Goal: Task Accomplishment & Management: Manage account settings

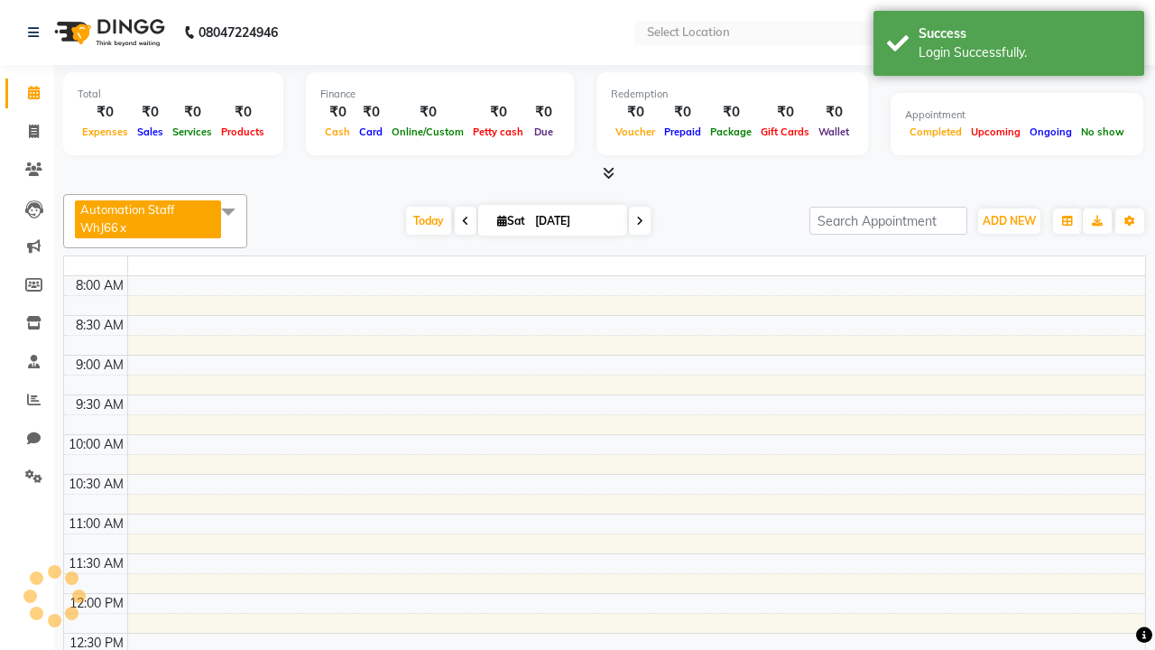
select select "en"
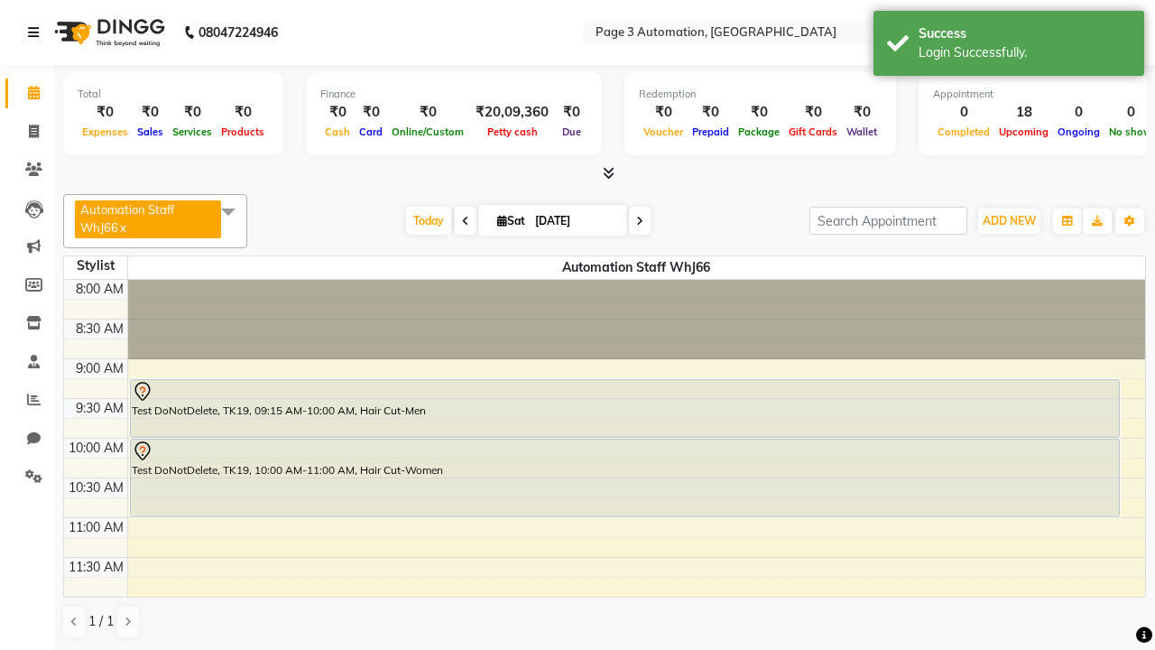
click at [37, 32] on icon at bounding box center [33, 32] width 11 height 13
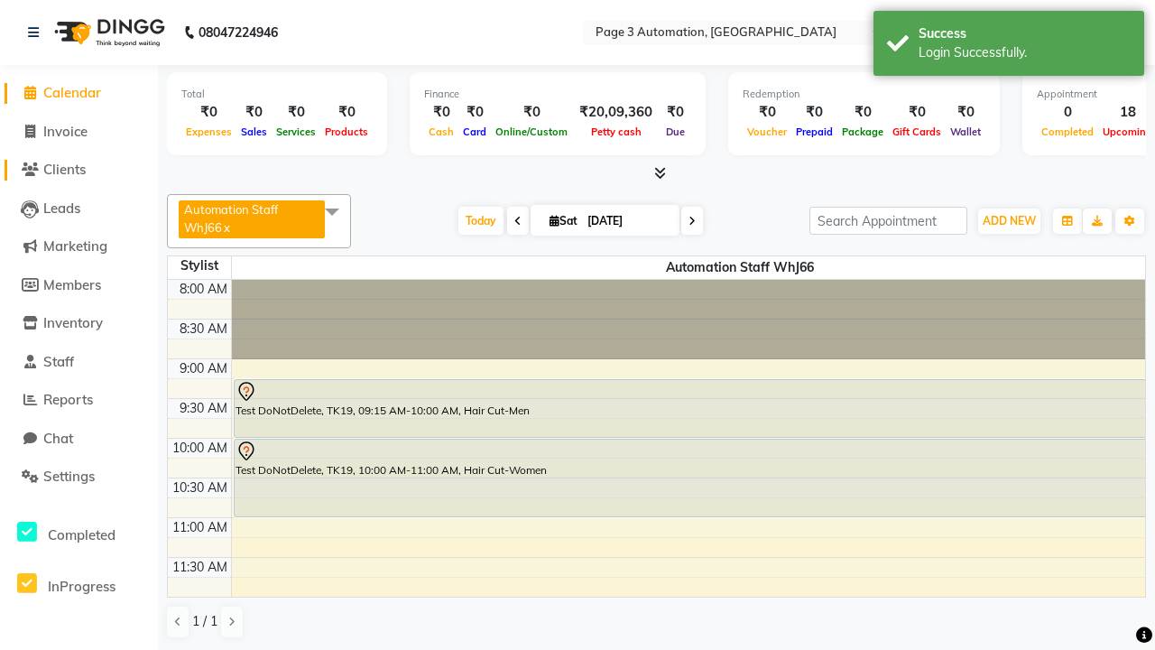
click at [78, 170] on span "Clients" at bounding box center [64, 169] width 42 height 17
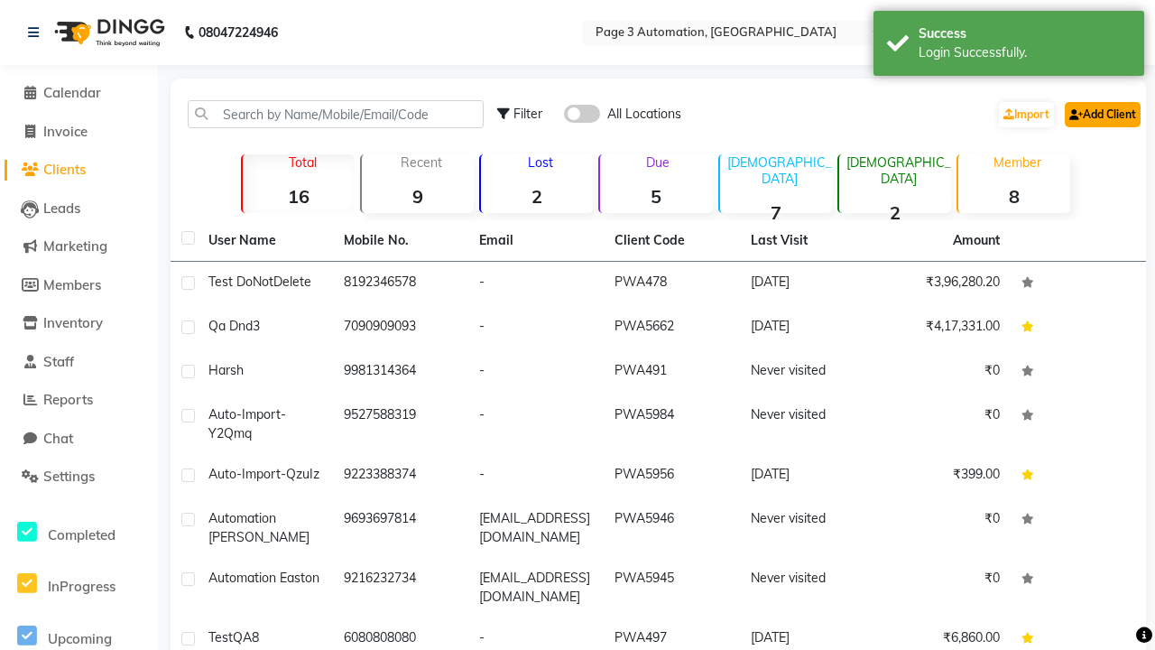
click at [1101, 114] on link "Add Client" at bounding box center [1103, 114] width 76 height 25
select select "22"
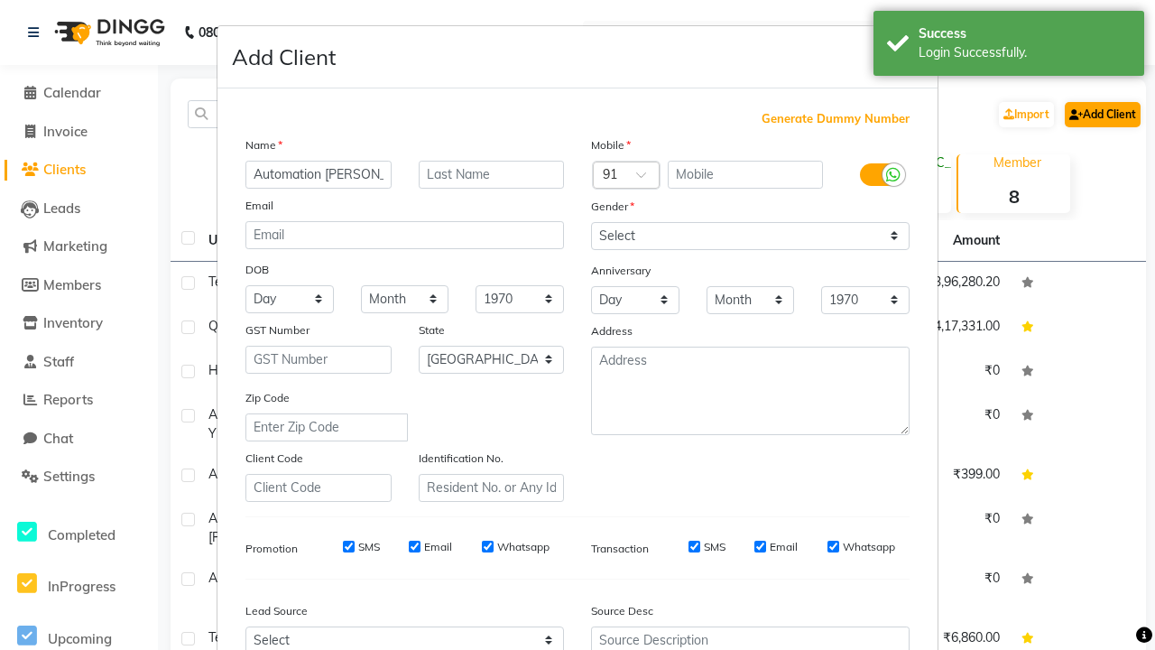
type input "Automation [PERSON_NAME]"
type input "9922427365"
type input "[EMAIL_ADDRESS][DOMAIN_NAME]"
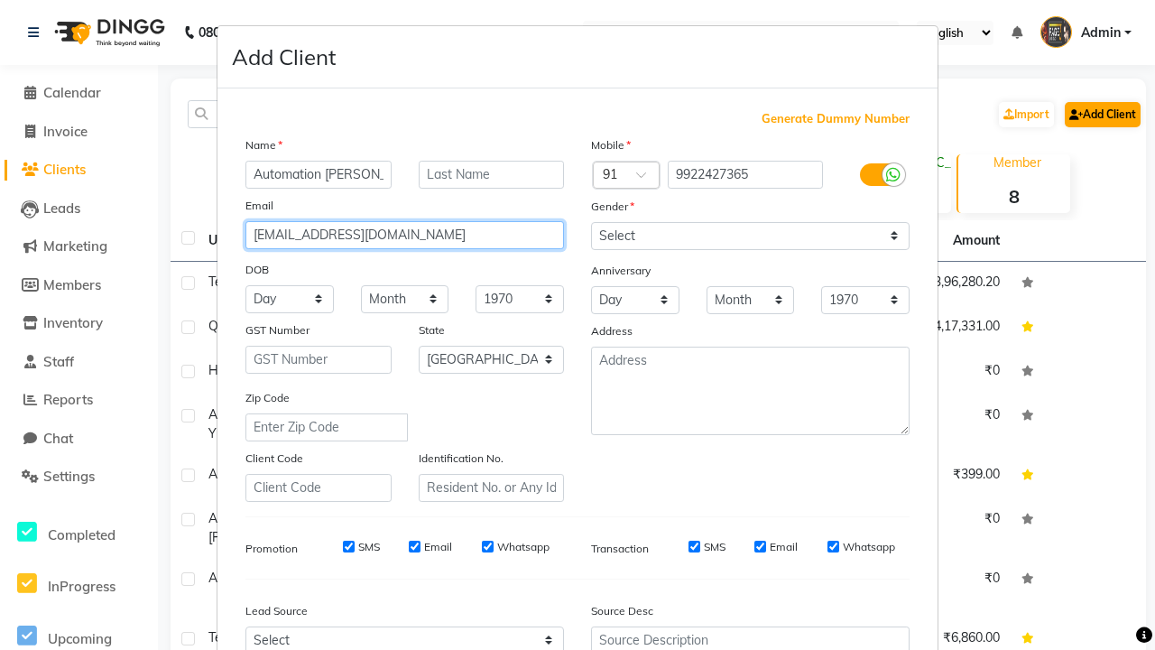
select select "[DEMOGRAPHIC_DATA]"
type input "[EMAIL_ADDRESS][DOMAIN_NAME]"
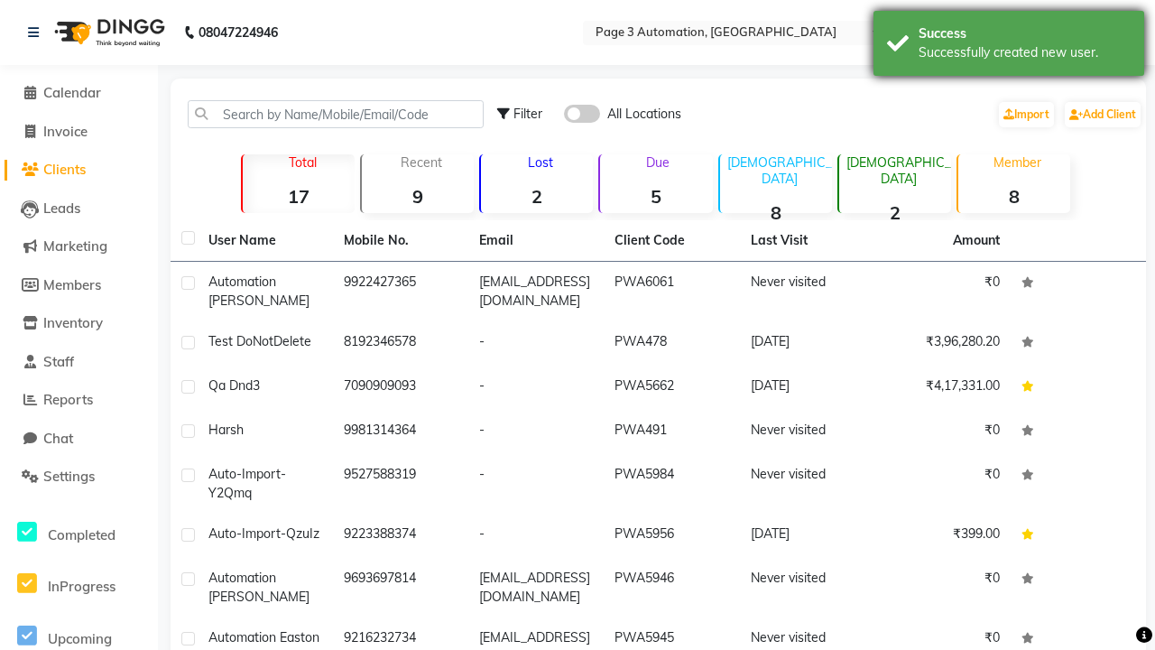
click at [1009, 46] on div "Successfully created new user." at bounding box center [1024, 52] width 212 height 19
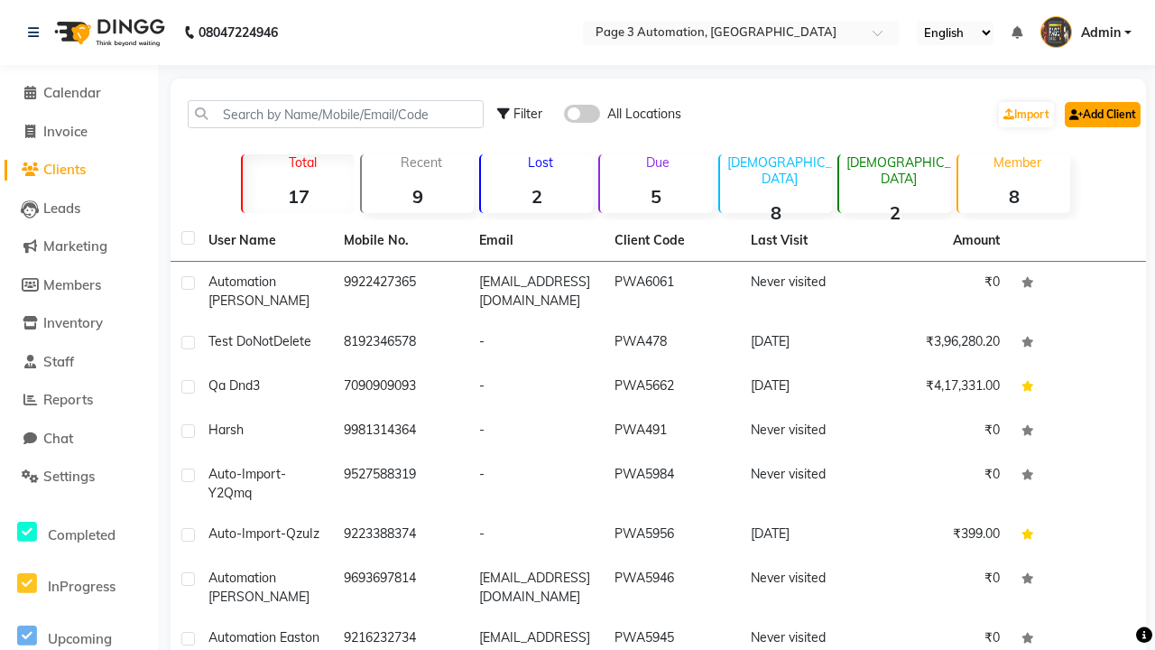
click at [1101, 114] on link "Add Client" at bounding box center [1103, 114] width 76 height 25
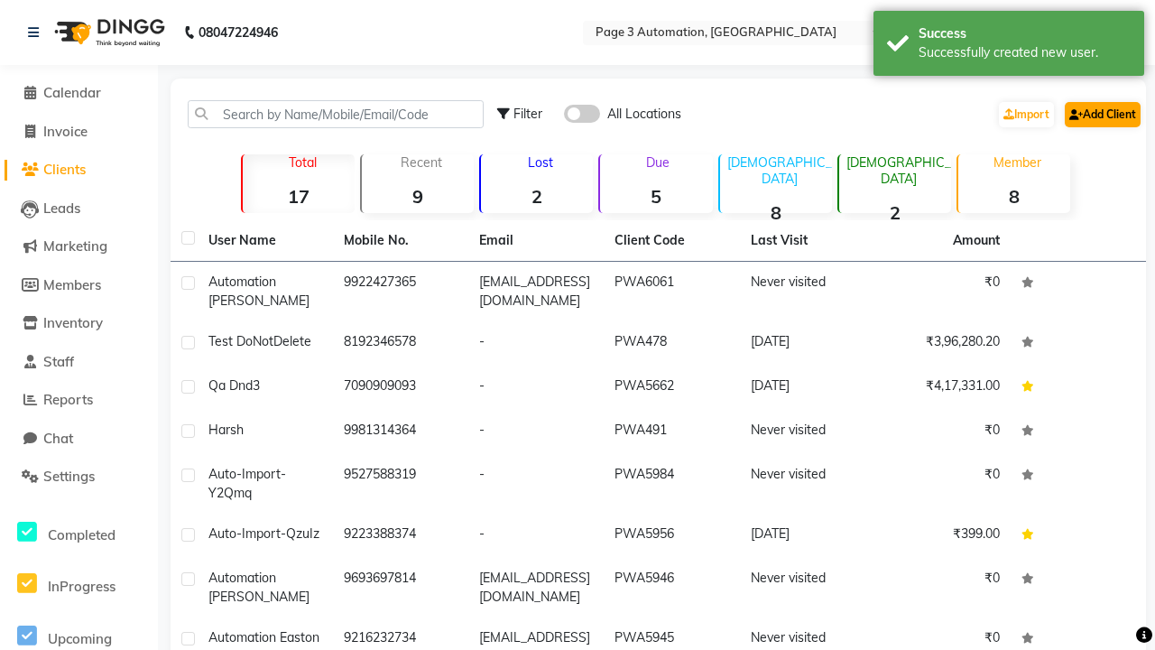
select select "22"
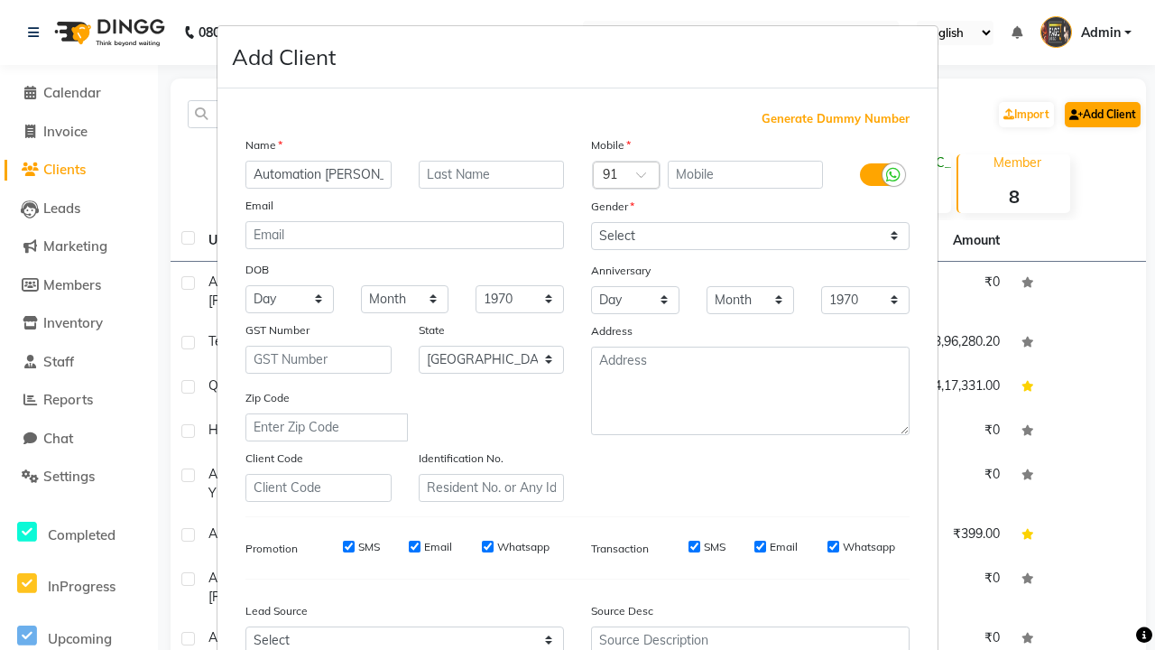
type input "Automation [PERSON_NAME]"
type input "9398296392"
type input "[EMAIL_ADDRESS][DOMAIN_NAME]"
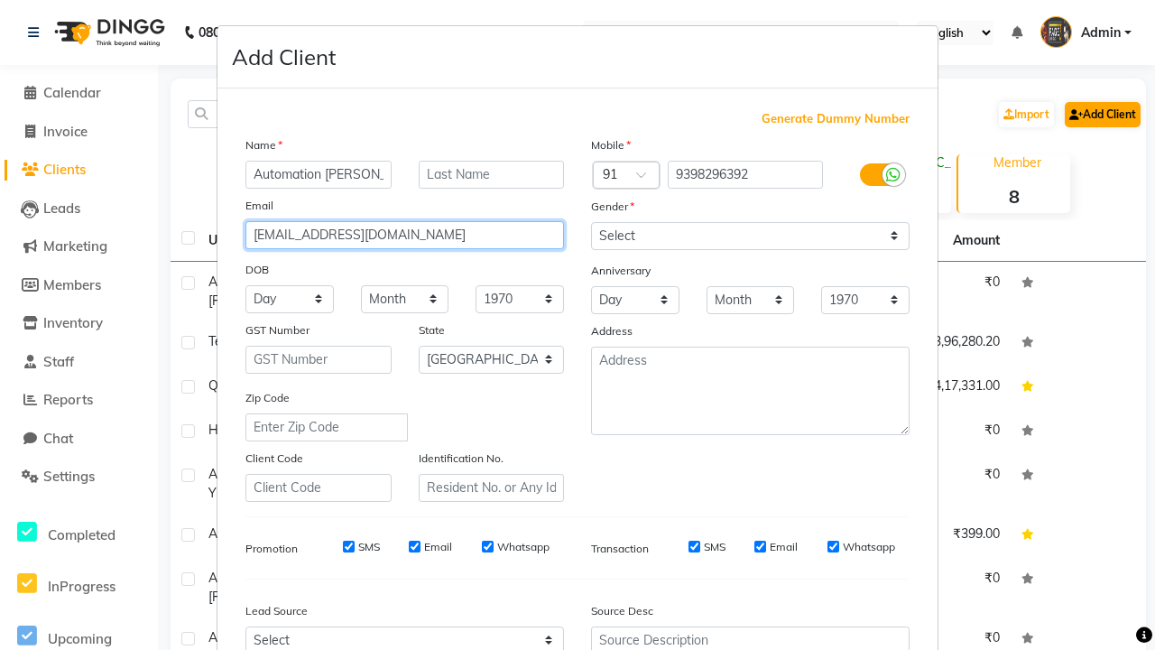
select select "[DEMOGRAPHIC_DATA]"
type input "[EMAIL_ADDRESS][DOMAIN_NAME]"
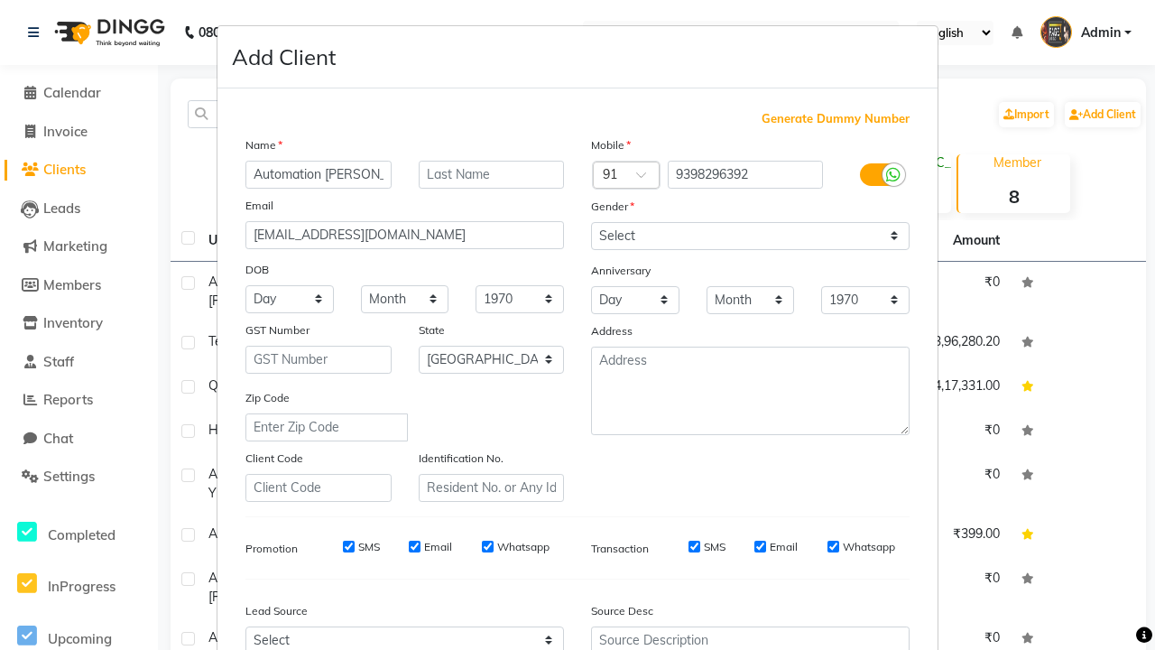
select select "3122"
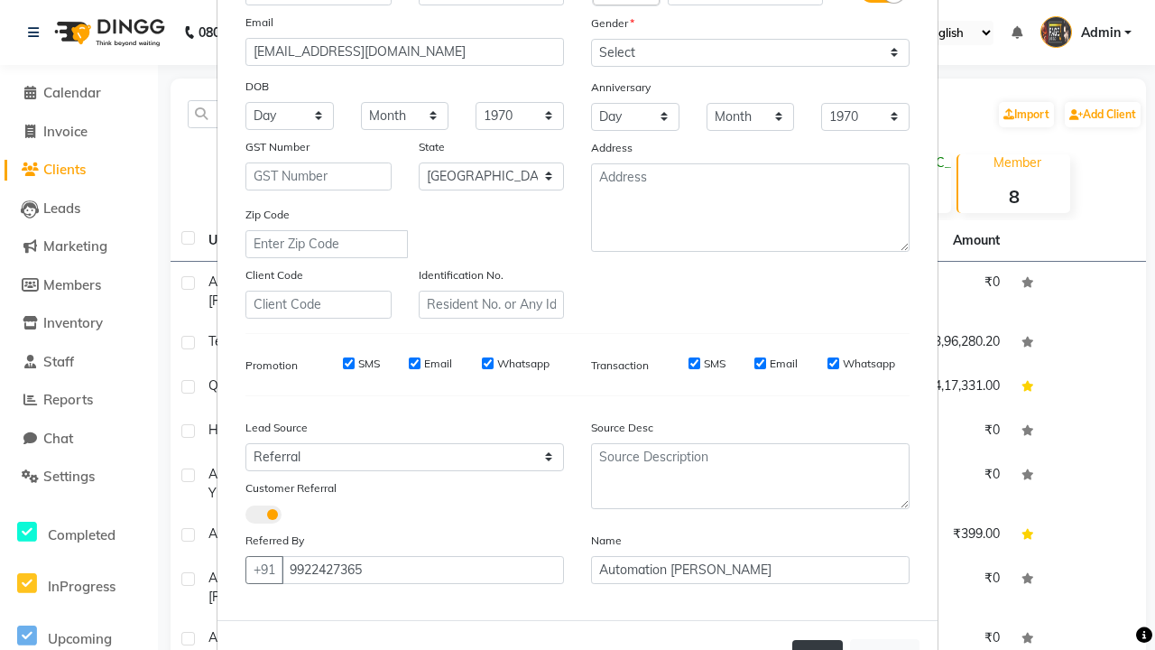
type input "9922427365"
click at [817, 640] on button "Add" at bounding box center [817, 656] width 51 height 32
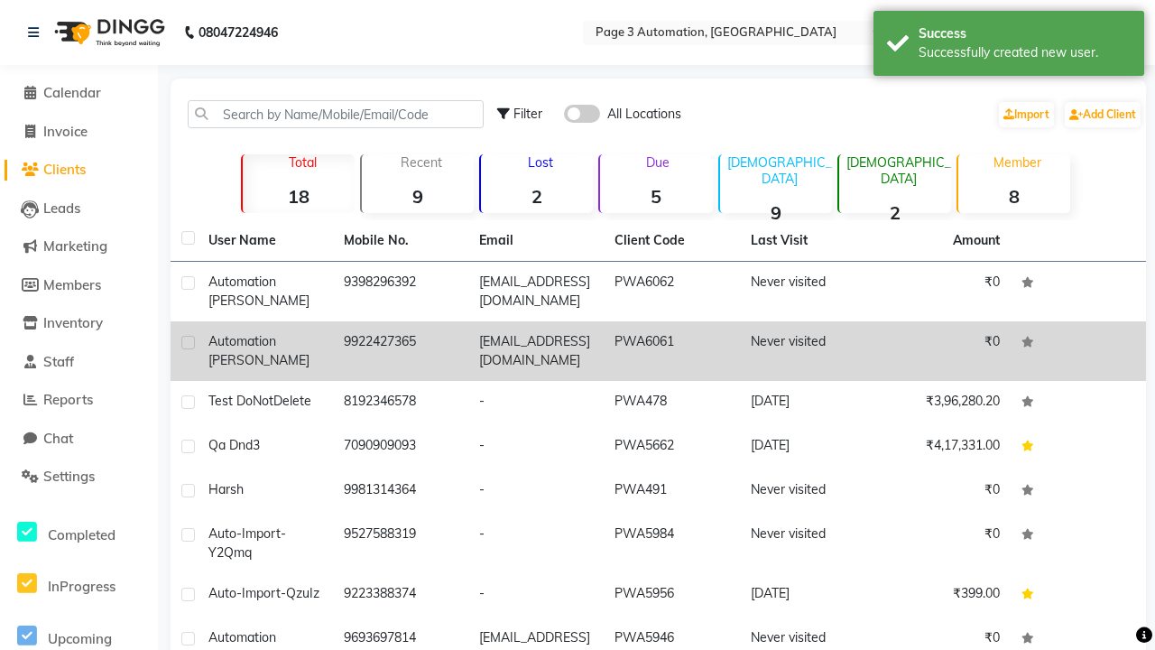
click at [1009, 46] on div "Successfully created new user." at bounding box center [1024, 52] width 212 height 19
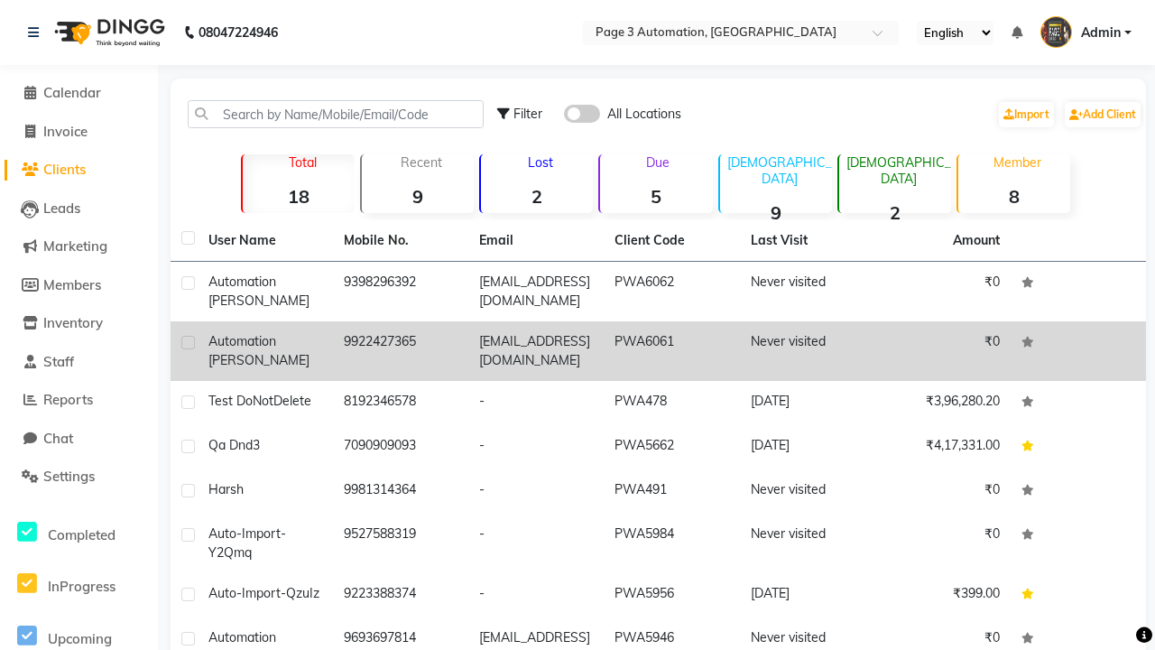
click at [188, 342] on label at bounding box center [188, 343] width 14 height 14
click at [188, 342] on input "checkbox" at bounding box center [187, 343] width 12 height 12
checkbox input "true"
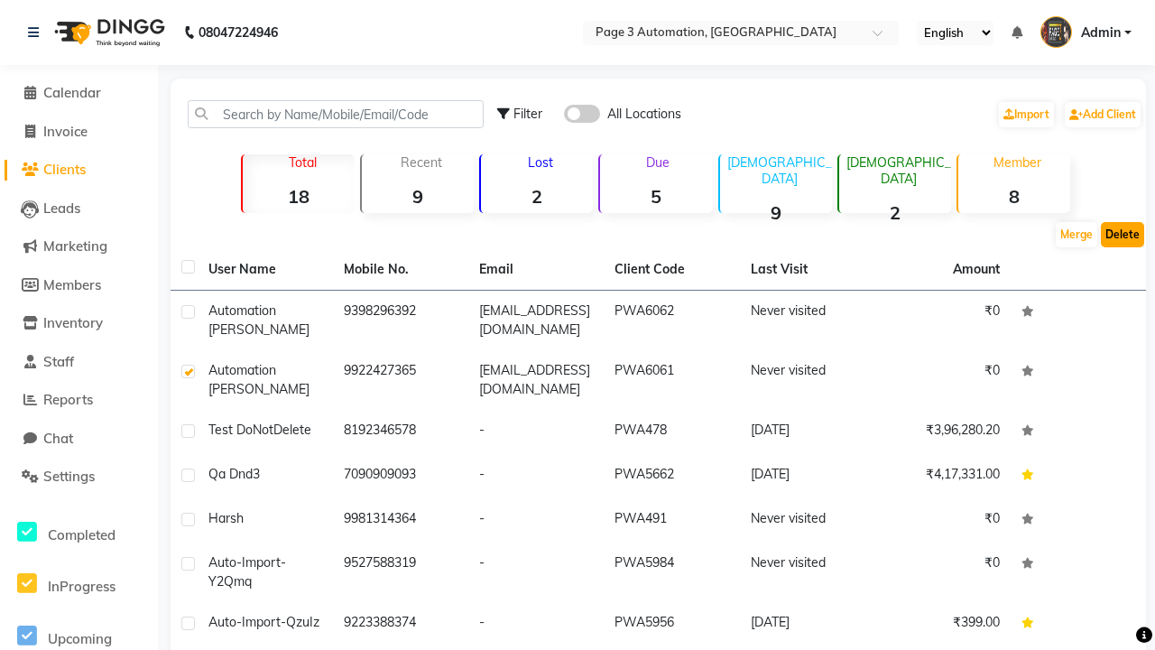
click at [1122, 235] on button "Delete" at bounding box center [1122, 234] width 43 height 25
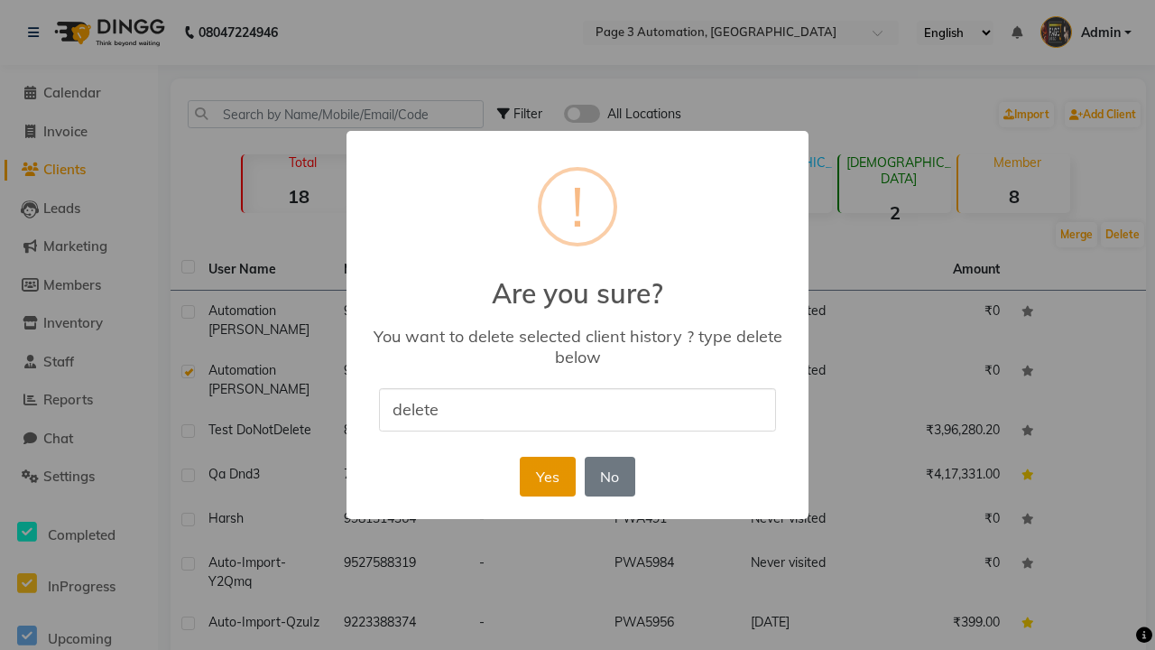
type input "delete"
click at [547, 475] on button "Yes" at bounding box center [547, 477] width 55 height 40
